Goal: Book appointment/travel/reservation

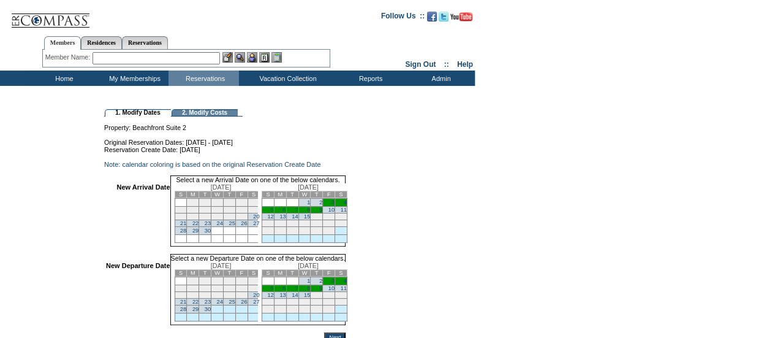
scroll to position [61, 0]
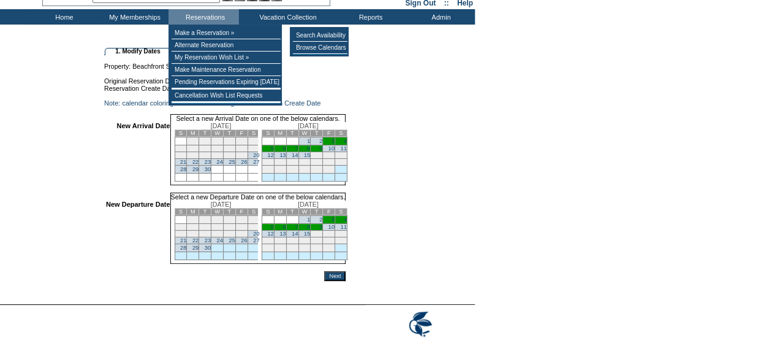
click at [422, 149] on div "Property: Beachfront Suite 2 Original Reservation Dates: [DATE] - [DATE] Reserv…" at bounding box center [289, 168] width 370 height 226
click at [346, 78] on td "Original Reservation Dates: 10/3/2025 - 10/10/2025" at bounding box center [225, 77] width 242 height 15
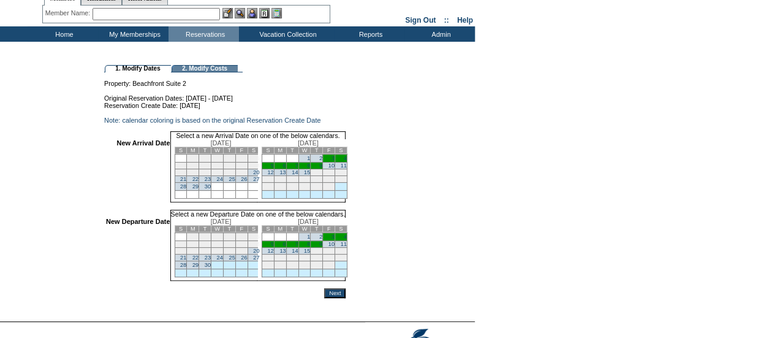
scroll to position [0, 0]
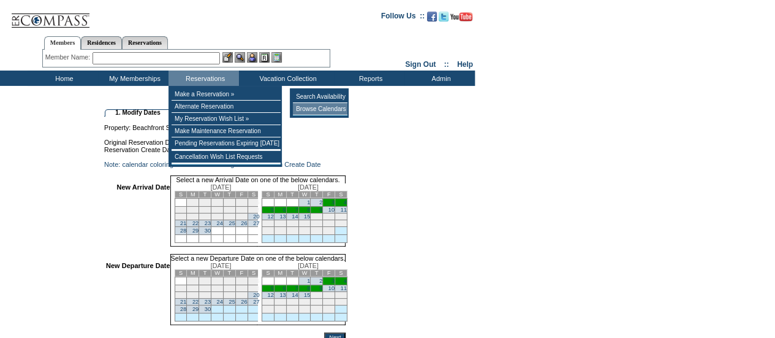
click at [346, 104] on td "Browse Calendars" at bounding box center [320, 109] width 55 height 12
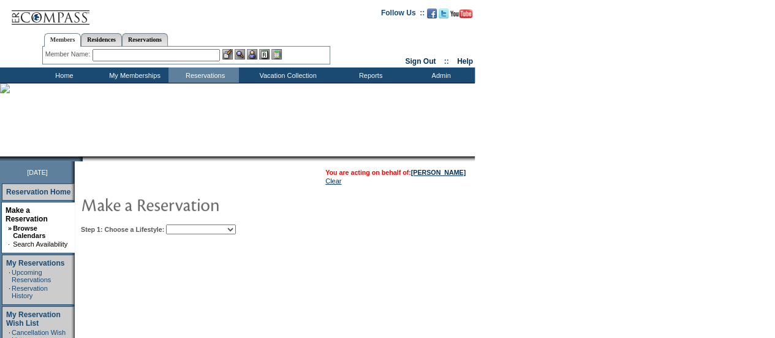
click at [236, 229] on select "Beach Leisure Metropolitan Mountain OIAL for Adventure OIAL for Couples OIAL fo…" at bounding box center [201, 229] width 70 height 10
select select "Beach"
click at [187, 224] on select "Beach Leisure Metropolitan Mountain OIAL for Adventure OIAL for Couples OIAL fo…" at bounding box center [201, 229] width 70 height 10
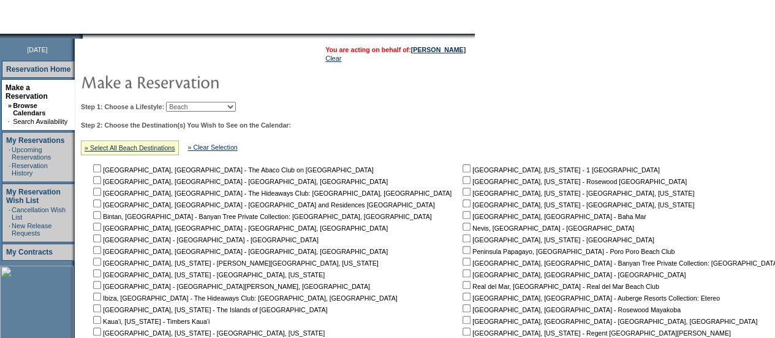
scroll to position [123, 0]
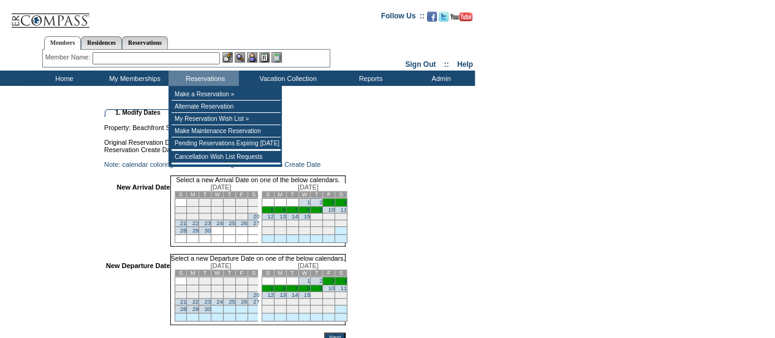
click at [434, 164] on div "Property: Beachfront Suite 2 Original Reservation Dates: 10/3/2025 - 10/10/2025…" at bounding box center [289, 229] width 370 height 226
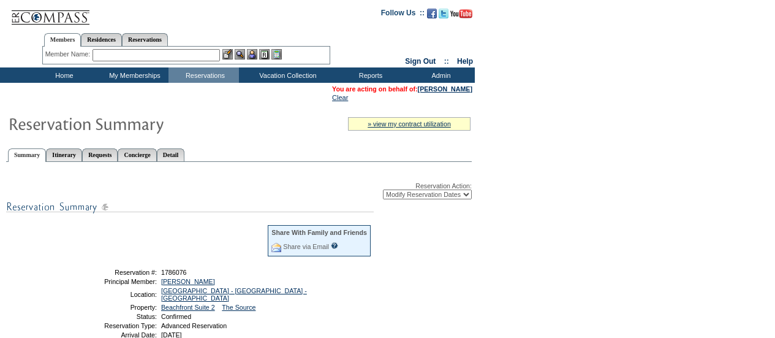
select select "ChangeDates"
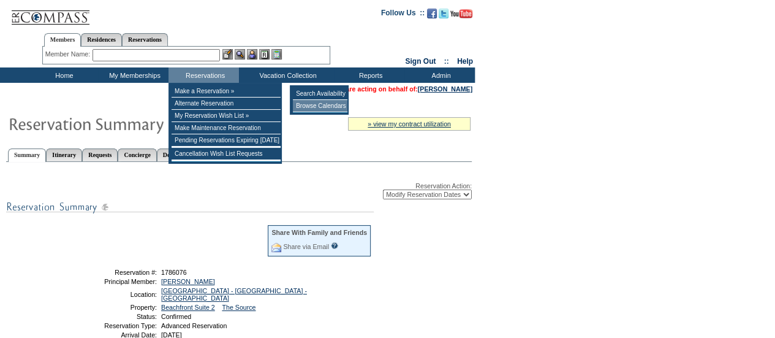
click at [313, 108] on td "Browse Calendars" at bounding box center [320, 106] width 55 height 12
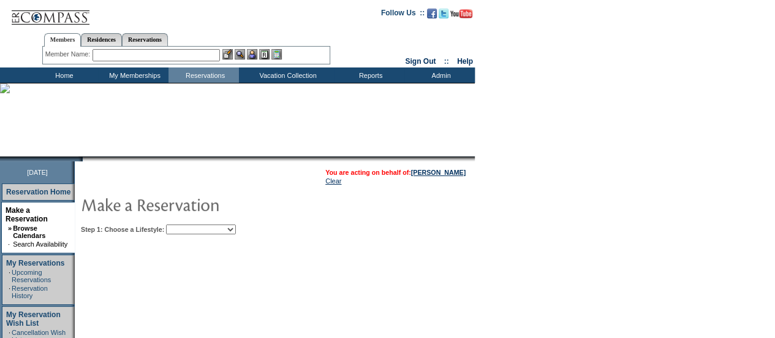
click at [221, 227] on select "Beach Leisure Metropolitan Mountain OIAL for Adventure OIAL for Couples OIAL fo…" at bounding box center [201, 229] width 70 height 10
select select "Beach"
click at [187, 224] on select "Beach Leisure Metropolitan Mountain OIAL for Adventure OIAL for Couples OIAL fo…" at bounding box center [201, 229] width 70 height 10
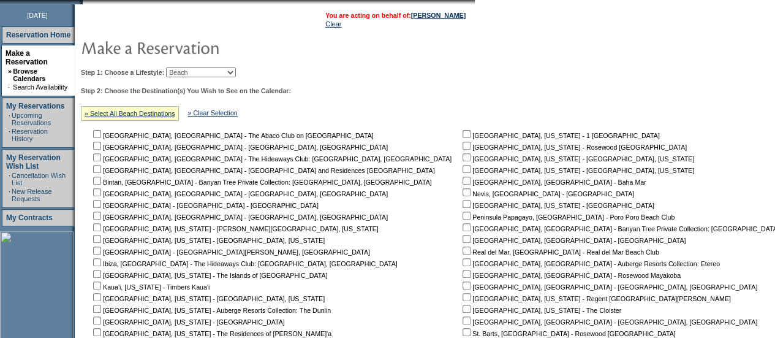
scroll to position [184, 0]
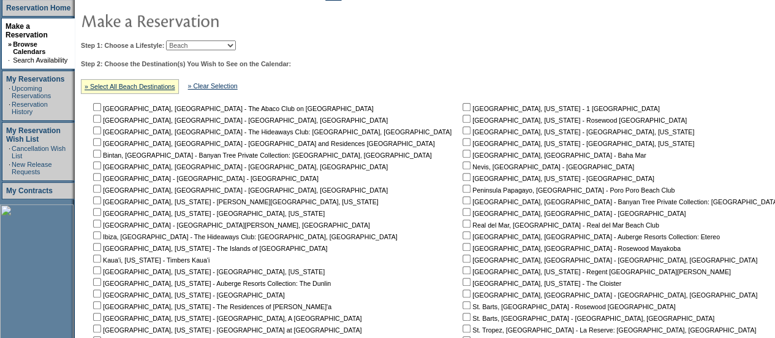
click at [101, 178] on input "checkbox" at bounding box center [97, 177] width 8 height 8
checkbox input "true"
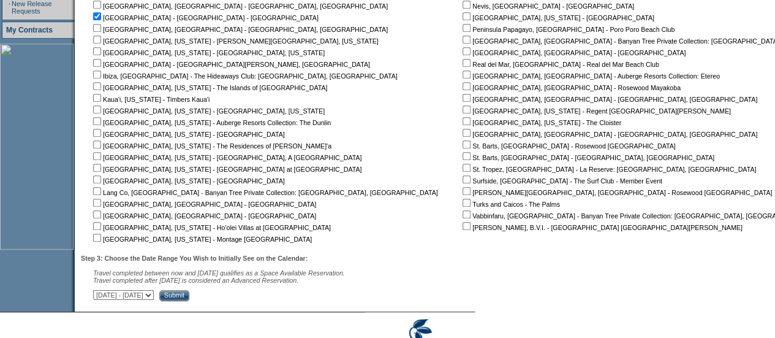
scroll to position [400, 0]
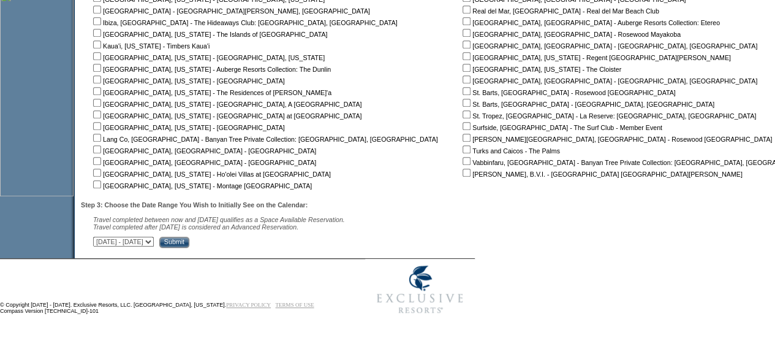
click at [154, 240] on select "[DATE] - [DATE] [DATE] - [DATE] [DATE] - [DATE] [DATE] - [DATE] [DATE] - [DATE]…" at bounding box center [123, 242] width 61 height 10
select select "[DATE]|[DATE]"
click at [99, 237] on select "[DATE] - [DATE] [DATE] - [DATE] [DATE] - [DATE] [DATE] - [DATE] [DATE] - [DATE]…" at bounding box center [123, 242] width 61 height 10
click at [189, 238] on input "Submit" at bounding box center [174, 242] width 30 height 11
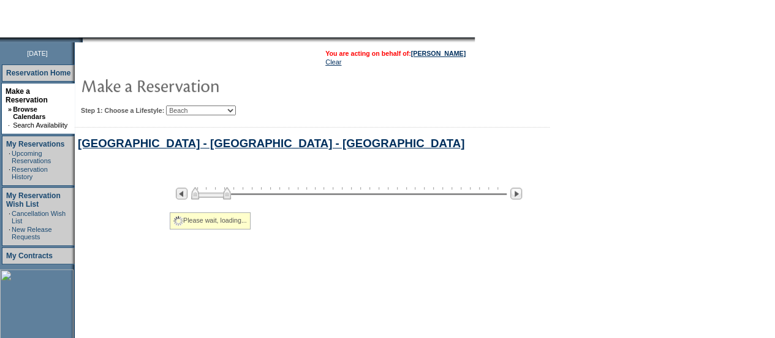
select select "Beach"
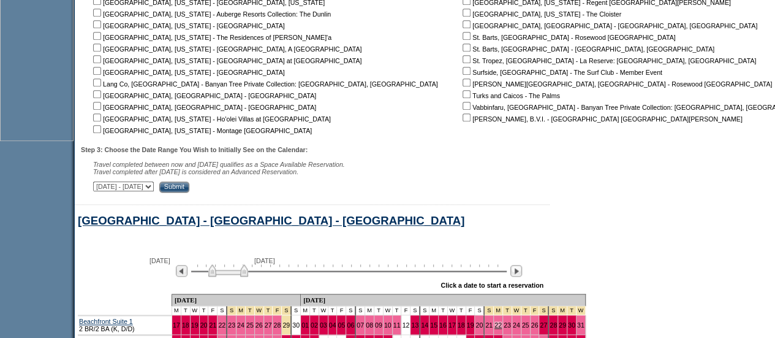
scroll to position [619, 0]
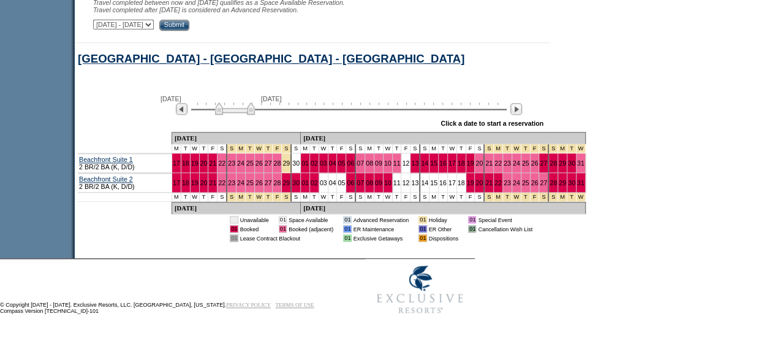
drag, startPoint x: 226, startPoint y: 109, endPoint x: 233, endPoint y: 109, distance: 6.7
click at [233, 109] on img at bounding box center [235, 108] width 40 height 12
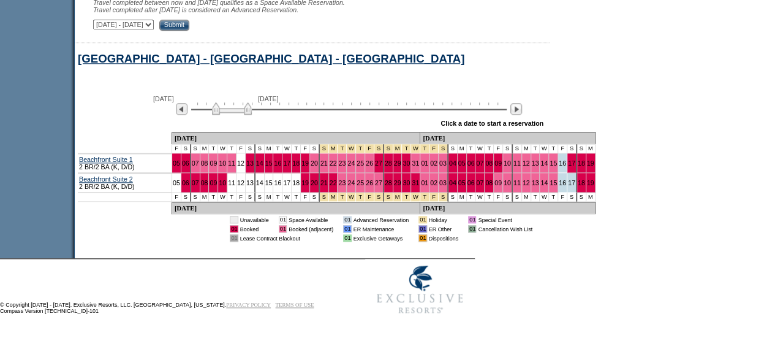
click at [242, 108] on img at bounding box center [232, 108] width 40 height 12
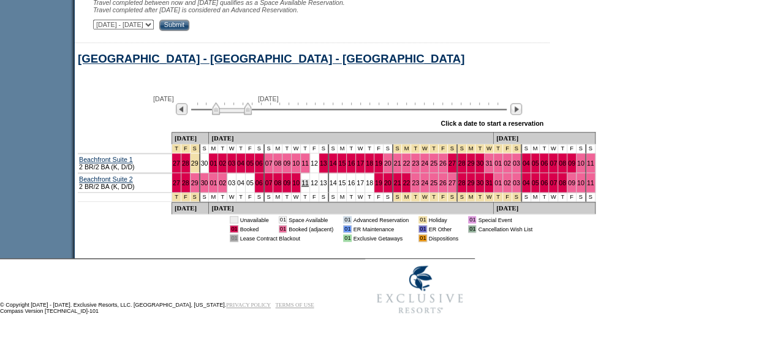
click at [302, 183] on link "11" at bounding box center [305, 182] width 7 height 7
